Goal: Transaction & Acquisition: Book appointment/travel/reservation

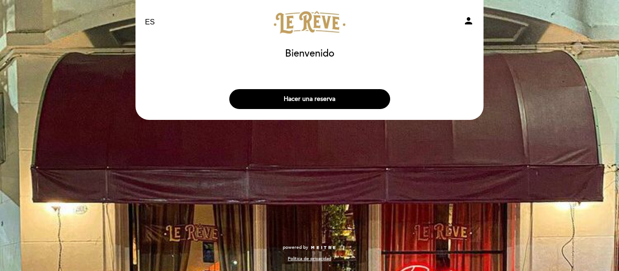
select select "es"
click at [299, 103] on button "Hacer una reserva" at bounding box center [309, 99] width 161 height 20
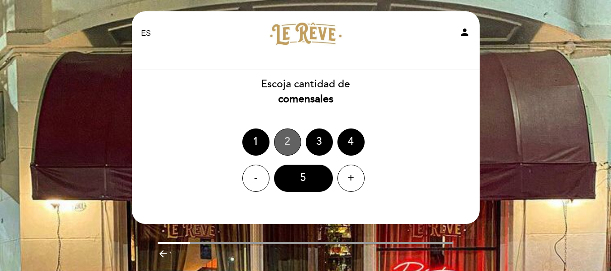
click at [289, 142] on div "2" at bounding box center [287, 142] width 27 height 27
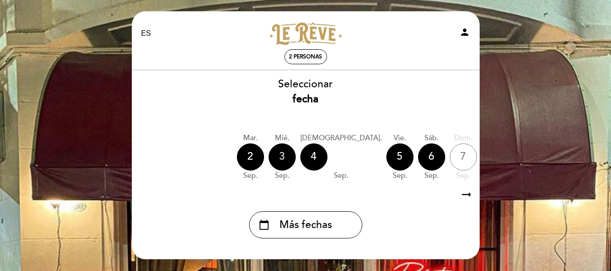
click at [279, 159] on div "3" at bounding box center [282, 157] width 27 height 27
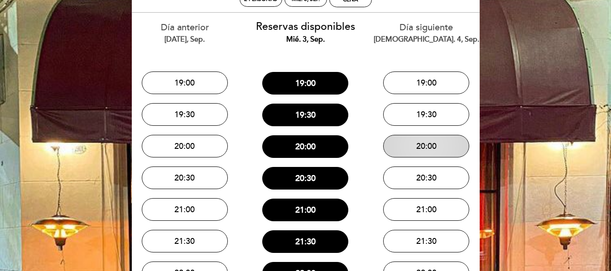
scroll to position [92, 0]
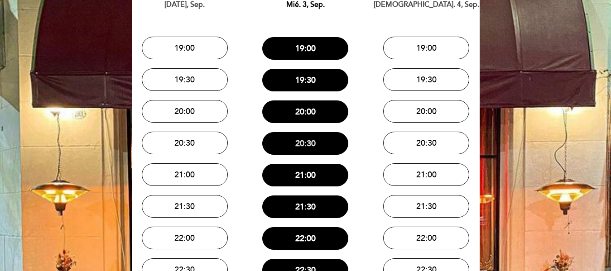
click at [303, 147] on button "20:30" at bounding box center [305, 143] width 86 height 23
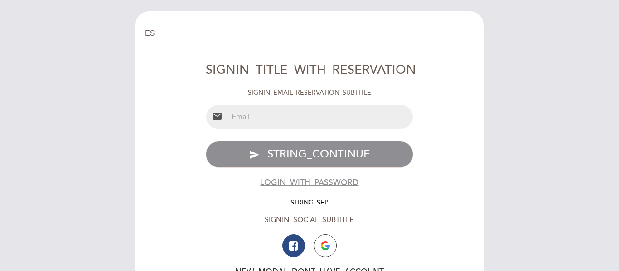
select select "es"
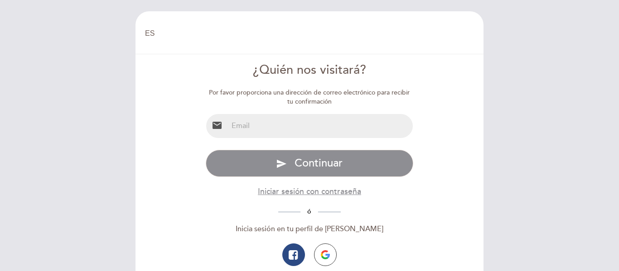
click at [236, 123] on input "email" at bounding box center [320, 126] width 185 height 24
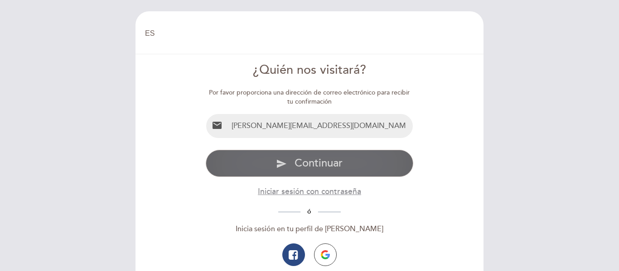
type input "guillermo_rodriguez_ar@hotmail.com"
click at [310, 165] on span "Continuar" at bounding box center [318, 163] width 48 height 13
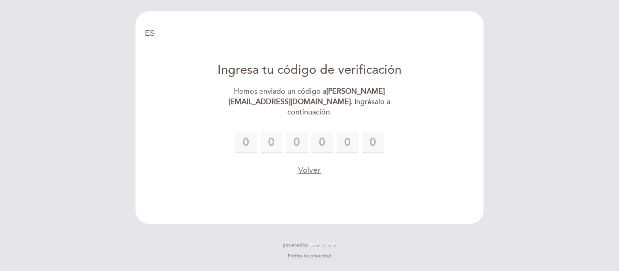
type input "8"
type input "0"
type input "9"
type input "6"
type input "4"
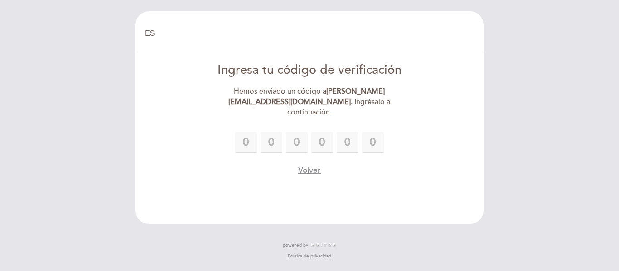
type input "8"
